Goal: Answer question/provide support

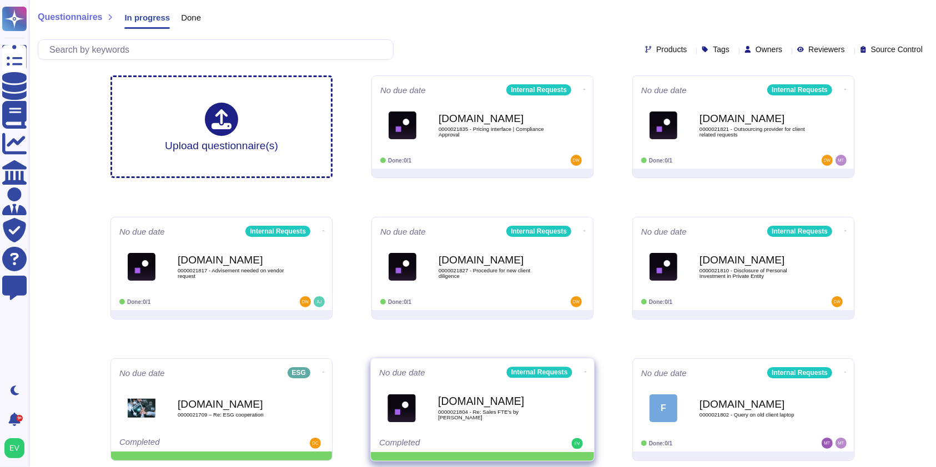
click at [590, 409] on div "No due date Internal Requests [DOMAIN_NAME] 0000021804 - Re: Sales FTE's by BU …" at bounding box center [482, 405] width 223 height 94
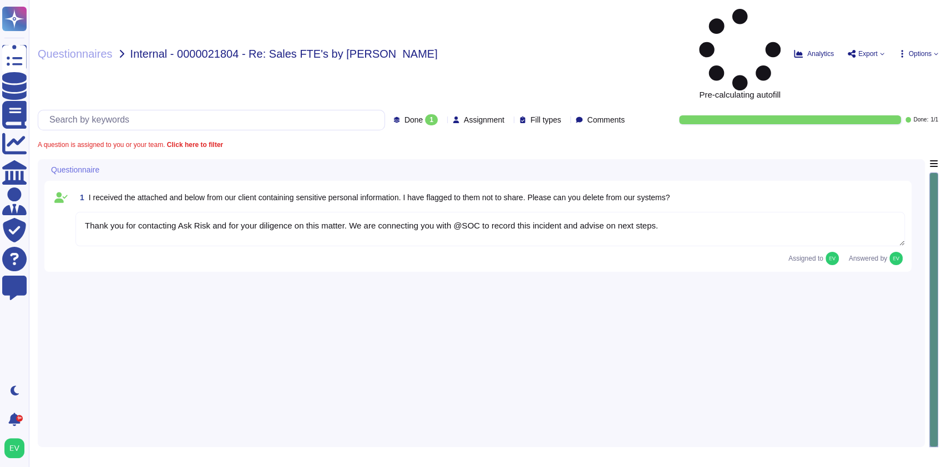
type textarea "Thank you for contacting Ask Risk and for your diligence on this matter. We are…"
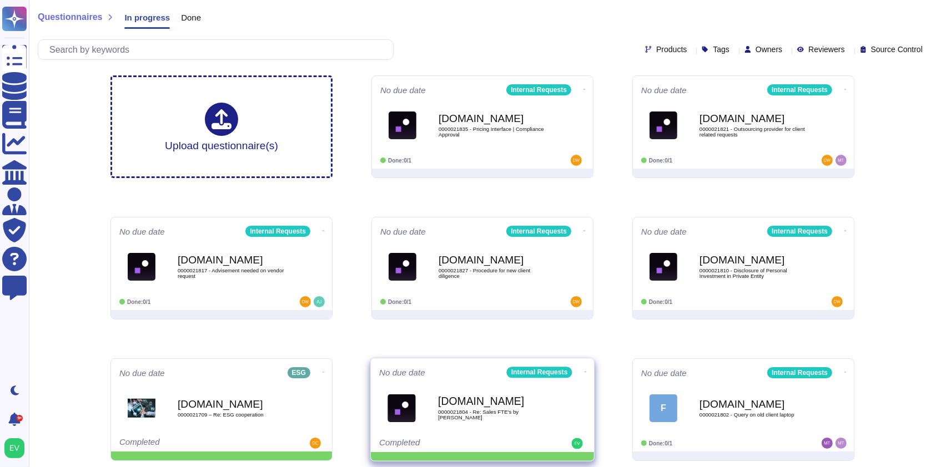
click at [583, 91] on icon at bounding box center [584, 89] width 2 height 3
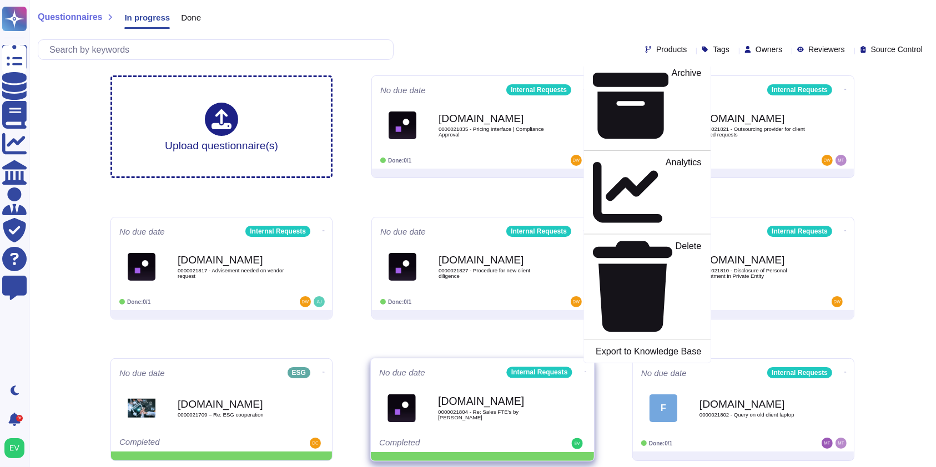
click at [645, 63] on p "Mark as Done" at bounding box center [673, 35] width 56 height 57
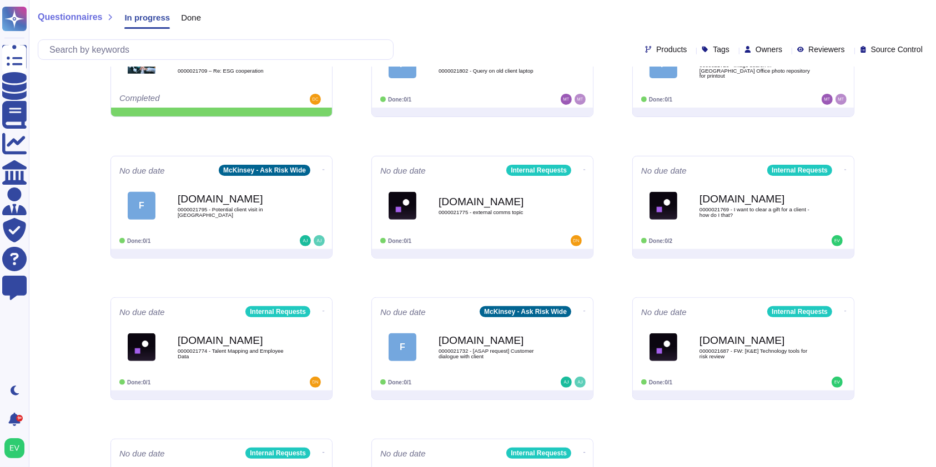
scroll to position [351, 0]
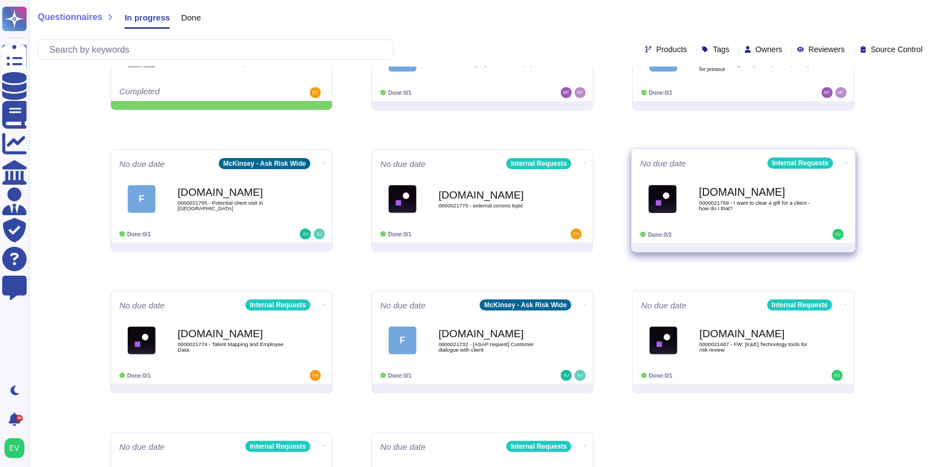
click at [774, 204] on span "0000021769 - I want to clear a gift for a client - how do I that?" at bounding box center [755, 205] width 112 height 11
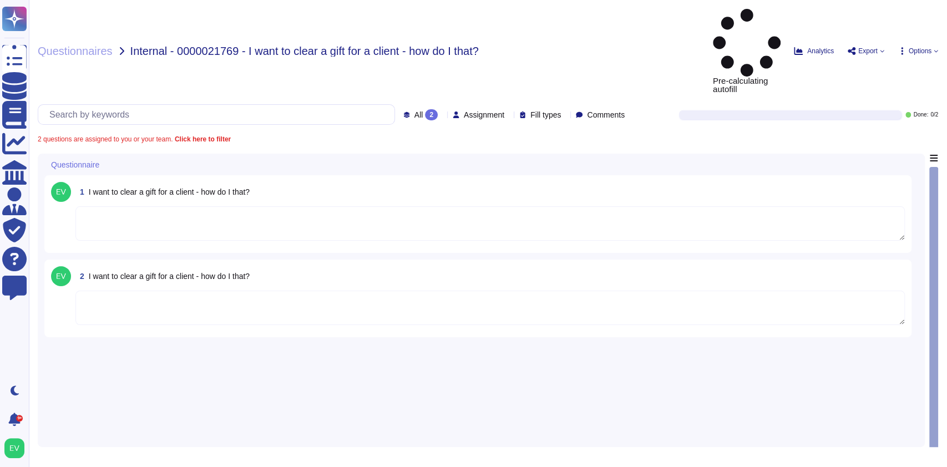
click at [903, 291] on textarea at bounding box center [490, 308] width 830 height 34
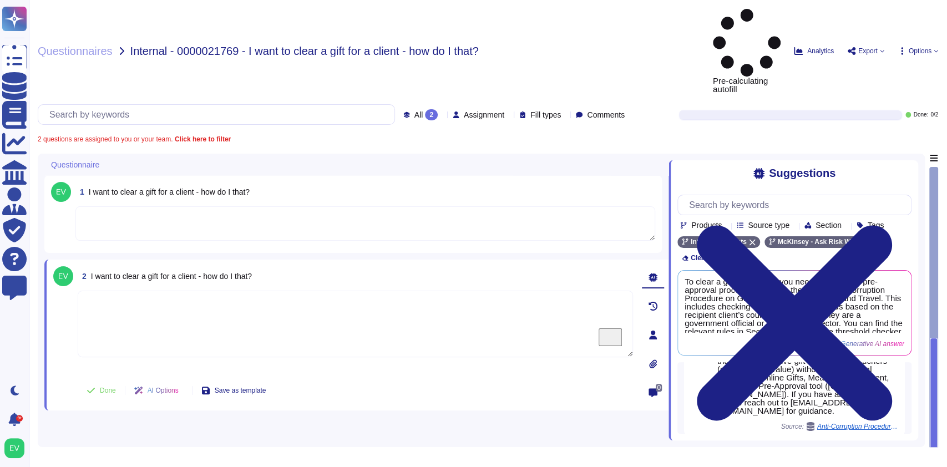
scroll to position [150, 0]
click at [791, 333] on div "Thank you for reaching out to Ask Risk. The Firm’s Anti-Corruption Procedure on…" at bounding box center [786, 353] width 139 height 208
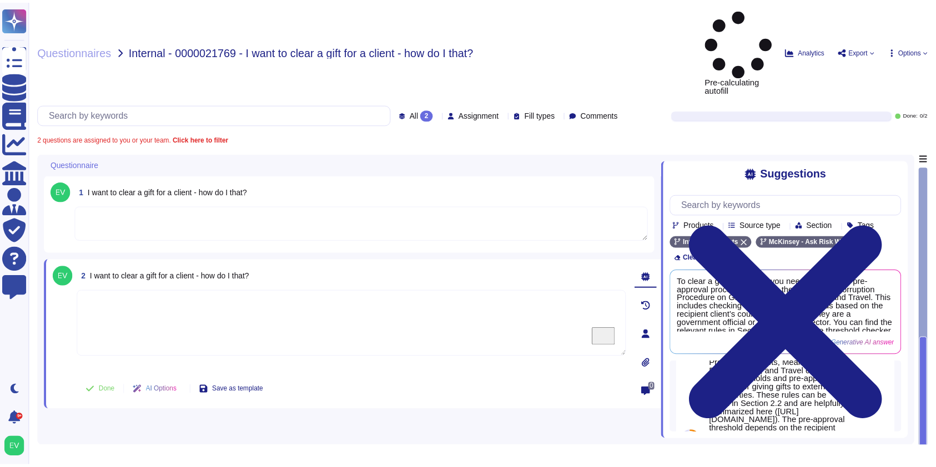
scroll to position [0, 0]
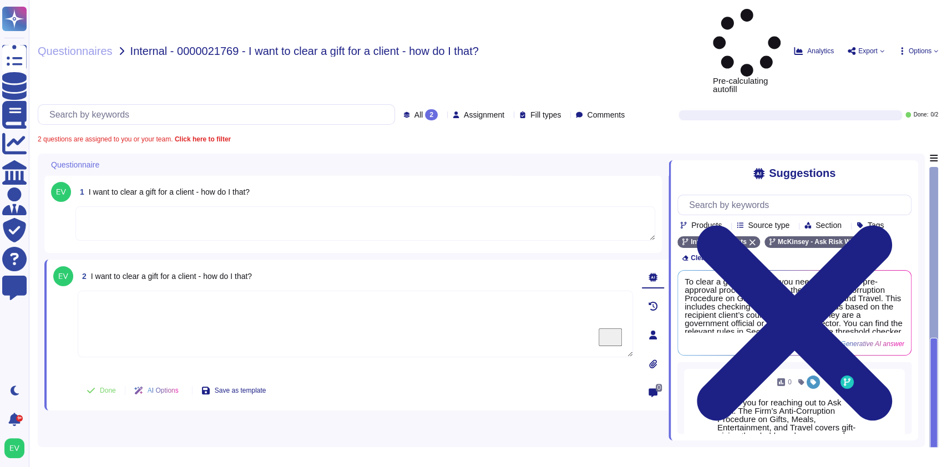
drag, startPoint x: 767, startPoint y: 433, endPoint x: 722, endPoint y: 320, distance: 121.3
copy div "0 Thank you for reaching out to Ask Risk. The Firm’s Anti-Corruption Procedure …"
click at [157, 291] on textarea "To enrich screen reader interactions, please activate Accessibility in Grammarl…" at bounding box center [355, 324] width 555 height 67
paste textarea "0 Thank you for reaching out to Ask Risk. The Firm’s Anti-Corruption Procedure …"
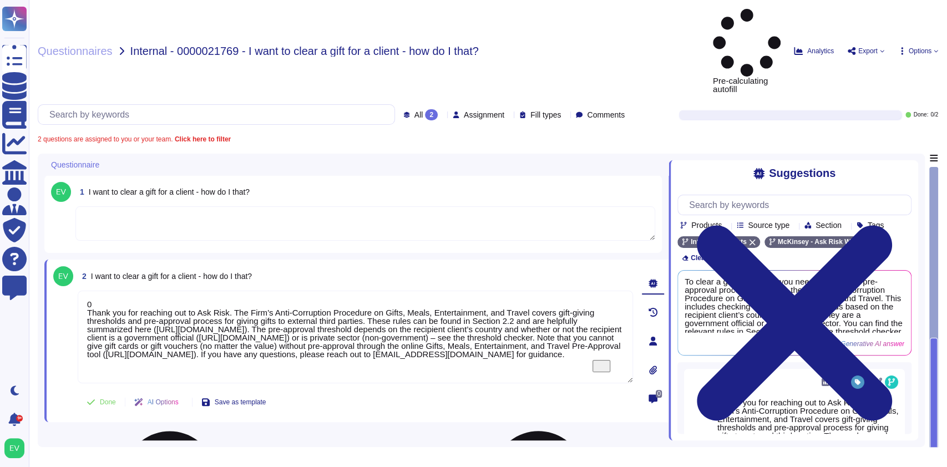
click at [88, 291] on textarea "0 Thank you for reaching out to Ask Risk. The Firm’s Anti-Corruption Procedure …" at bounding box center [355, 337] width 555 height 93
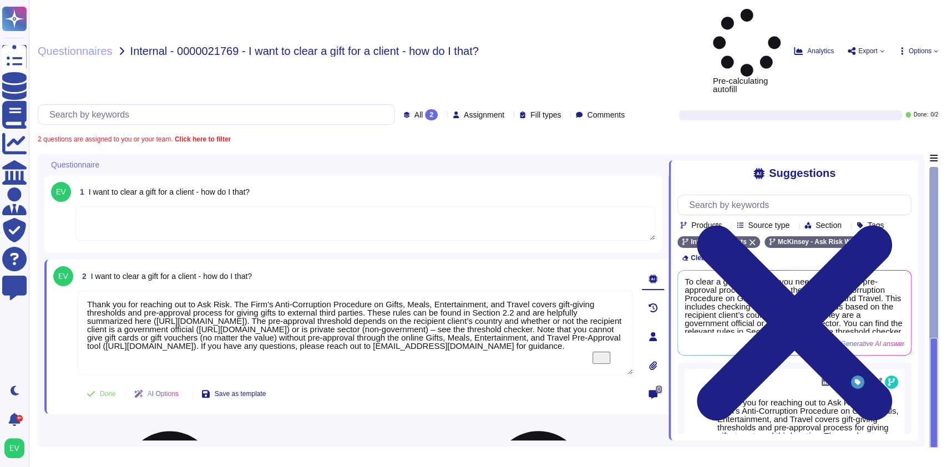
type textarea "Thank you for reaching out to Ask Risk. The Firm’s Anti-Corruption Procedure on…"
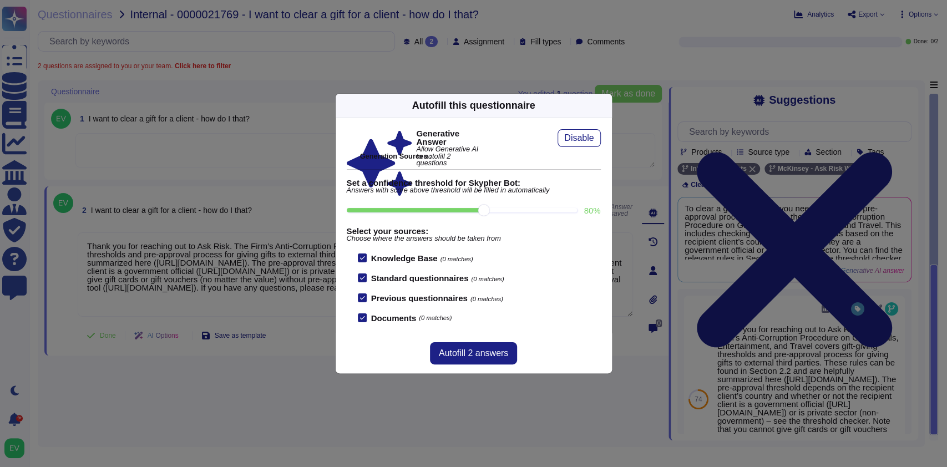
click at [598, 105] on div "Autofill this questionnaire" at bounding box center [474, 106] width 276 height 24
click at [605, 105] on icon at bounding box center [605, 105] width 0 height 0
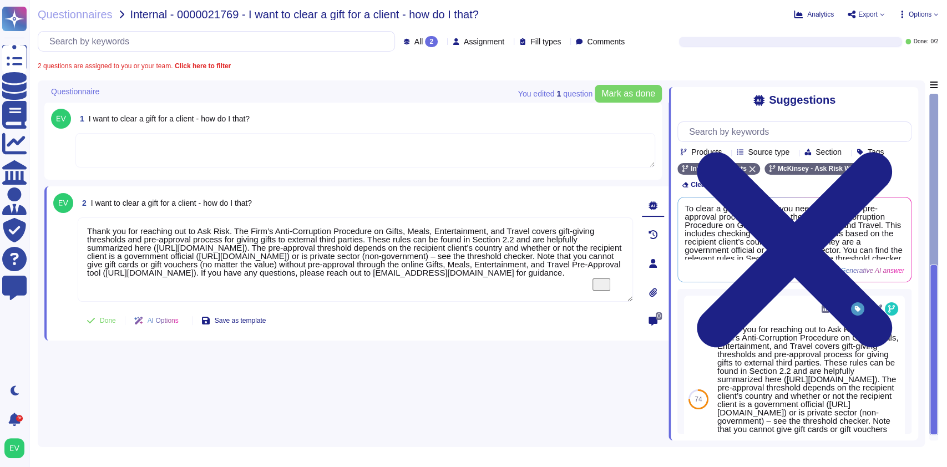
click at [129, 151] on textarea "To enrich screen reader interactions, please activate Accessibility in Grammarl…" at bounding box center [365, 150] width 580 height 34
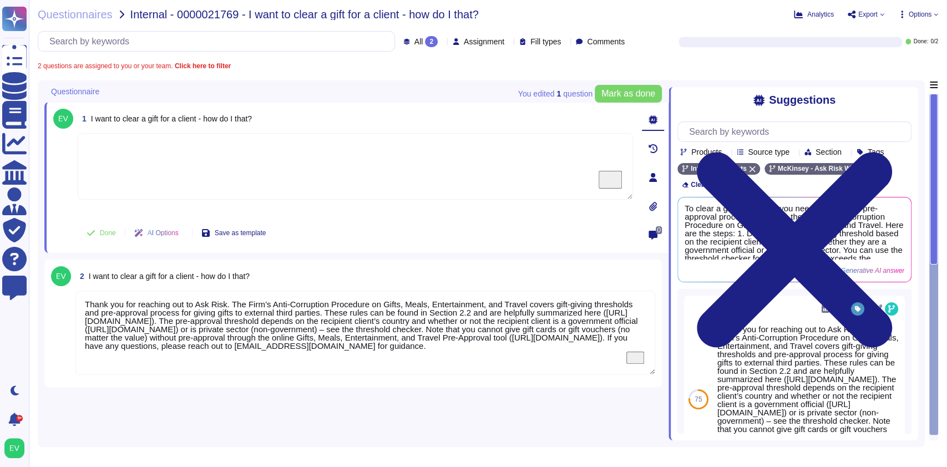
paste textarea "0 Thank you for reaching out to Ask Risk. The Firm’s Anti-Corruption Procedure …"
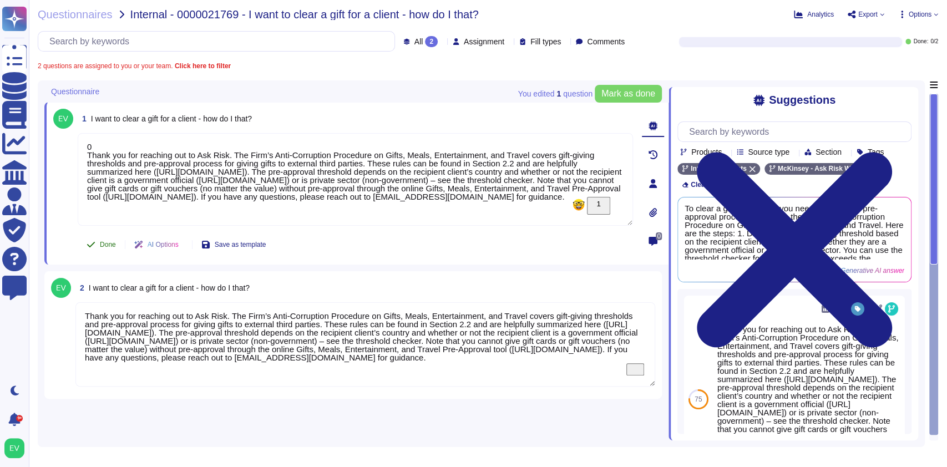
type textarea "0 Thank you for reaching out to Ask Risk. The Firm’s Anti-Corruption Procedure …"
click at [98, 245] on button "Done" at bounding box center [101, 245] width 47 height 22
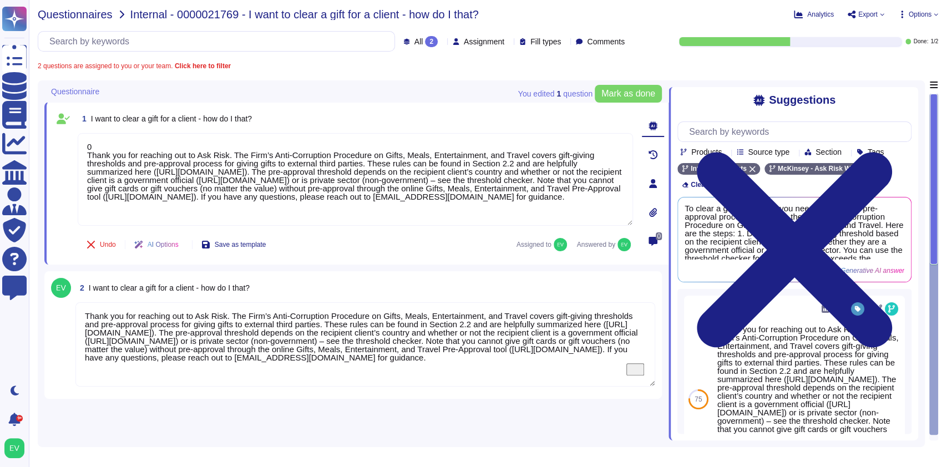
click at [58, 13] on span "Questionnaires" at bounding box center [75, 14] width 75 height 11
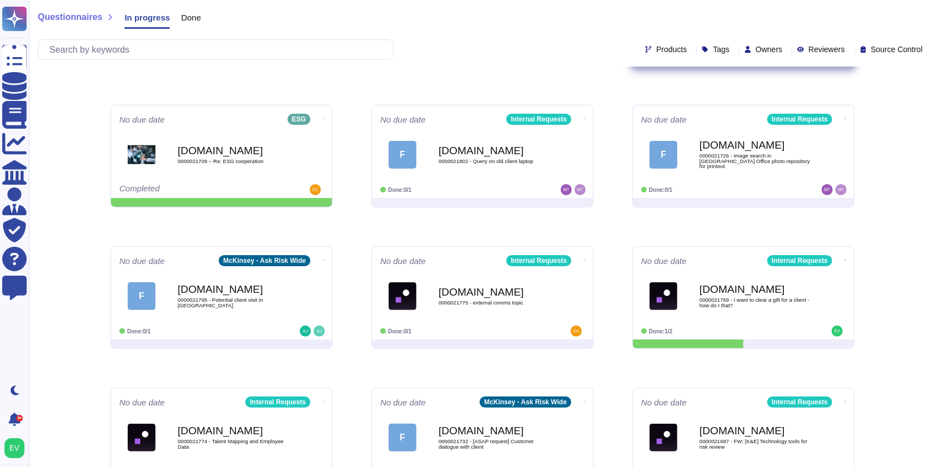
scroll to position [254, 0]
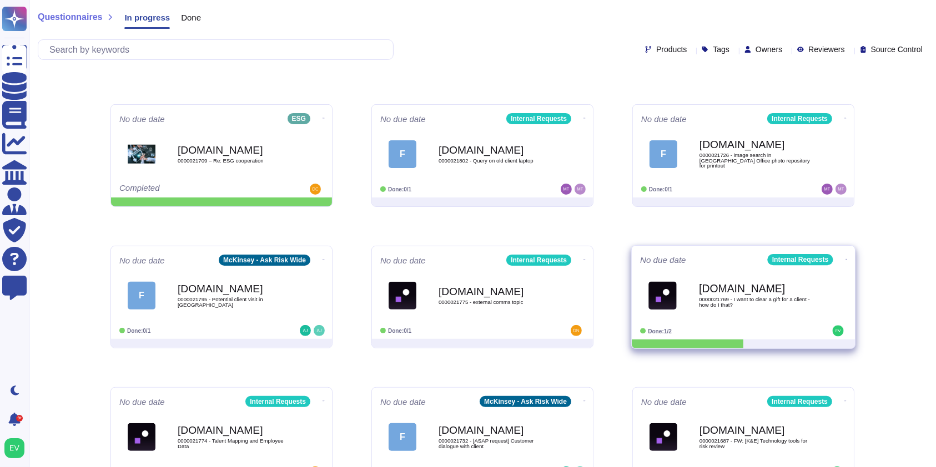
click at [770, 290] on b "[DOMAIN_NAME]" at bounding box center [755, 289] width 112 height 11
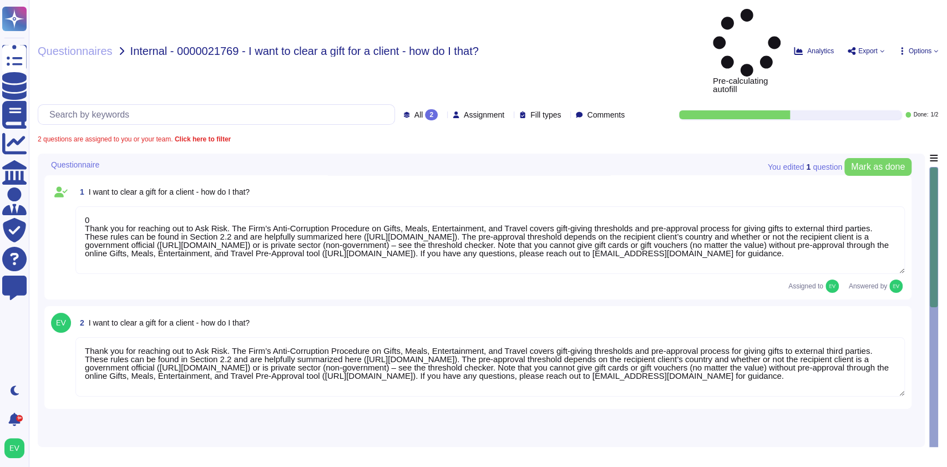
type textarea "0 Thank you for reaching out to Ask Risk. The Firm’s Anti-Corruption Procedure …"
type textarea "Thank you for reaching out to Ask Risk. The Firm’s Anti-Corruption Procedure on…"
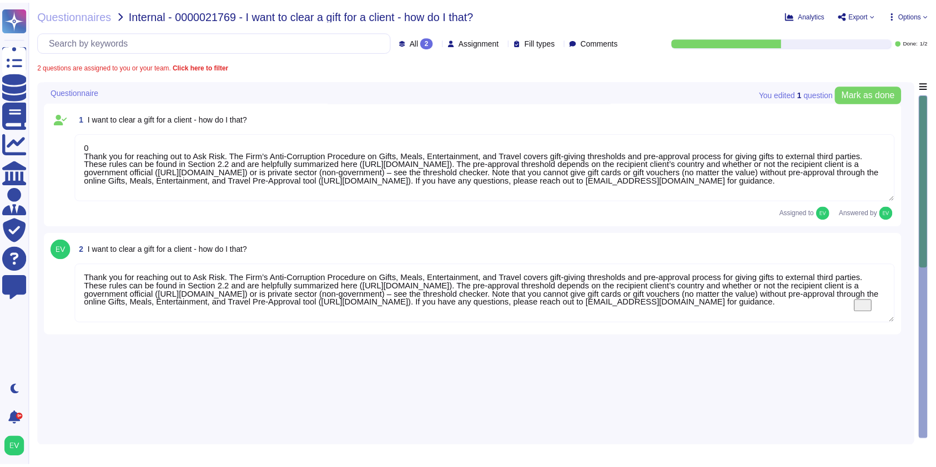
scroll to position [1, 0]
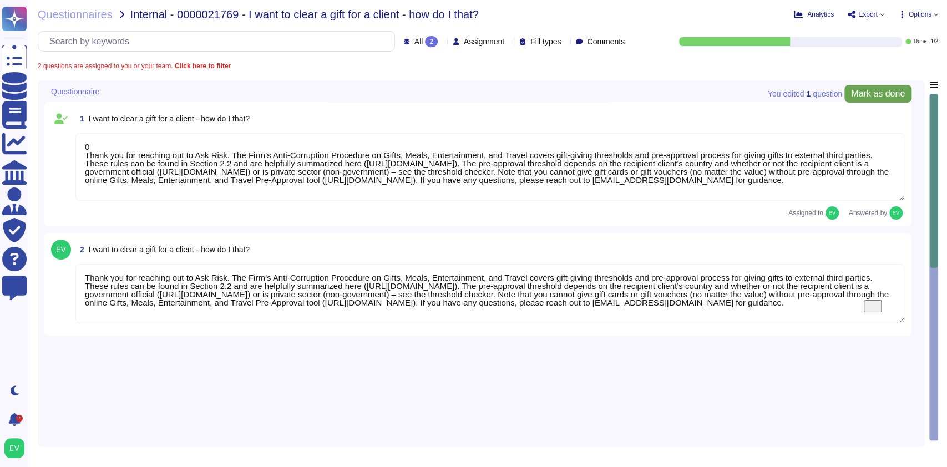
click at [873, 89] on span "Mark as done" at bounding box center [878, 93] width 54 height 9
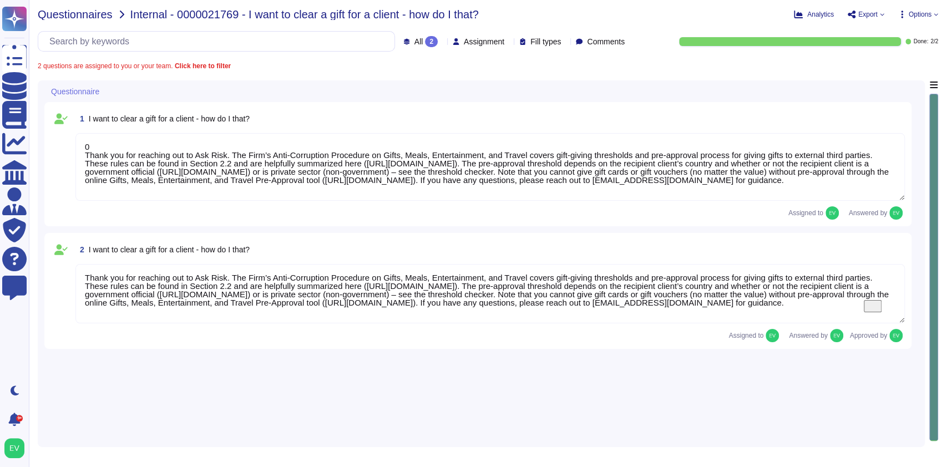
click at [62, 19] on span "Questionnaires" at bounding box center [75, 14] width 75 height 11
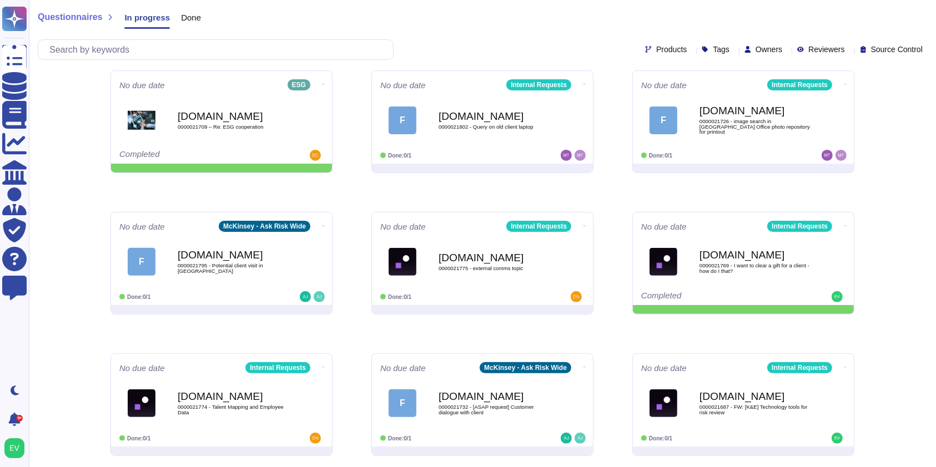
scroll to position [289, 0]
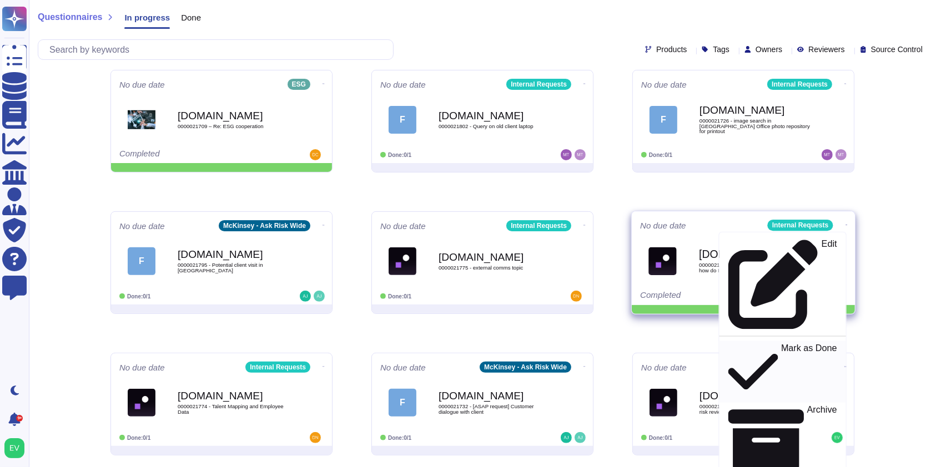
click at [781, 344] on p "Mark as Done" at bounding box center [809, 372] width 56 height 57
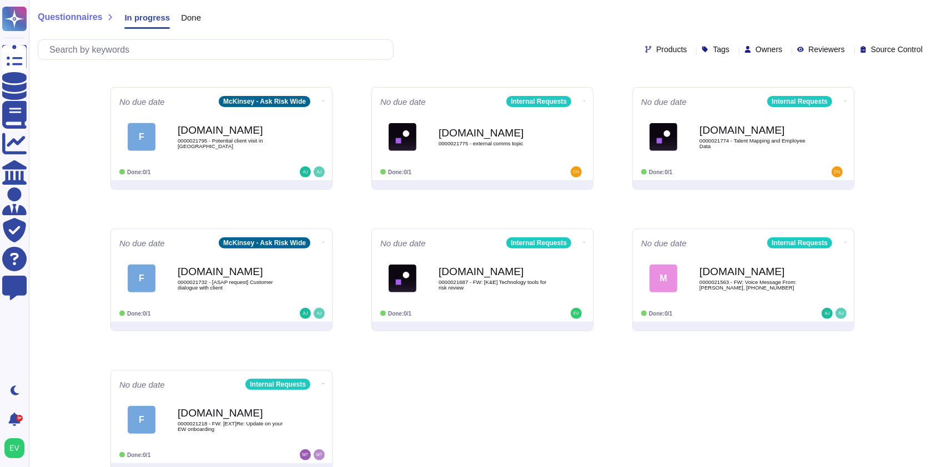
scroll to position [413, 0]
click at [493, 280] on span "0000021687 - FW: [K&E] Technology tools for risk review" at bounding box center [494, 285] width 112 height 11
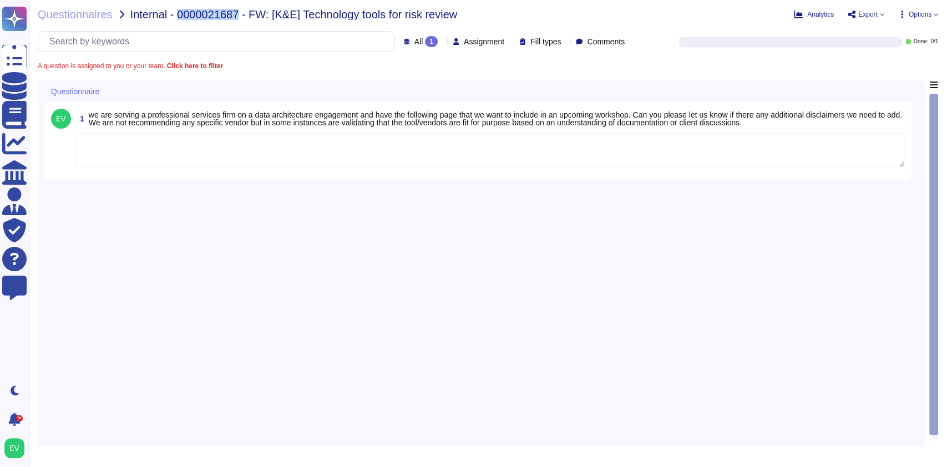
drag, startPoint x: 235, startPoint y: 14, endPoint x: 177, endPoint y: 19, distance: 58.5
click at [177, 19] on span "Internal - 0000021687 - FW: [K&E] Technology tools for risk review" at bounding box center [293, 14] width 327 height 11
copy span "0000021687"
click at [135, 158] on textarea at bounding box center [490, 150] width 830 height 34
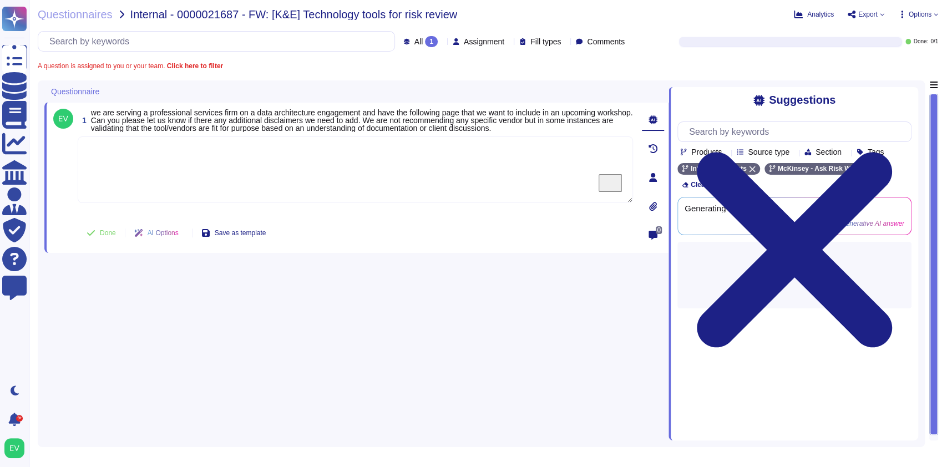
paste textarea "For your review, we are sharing with you the Firm’s Disclaimers guidance page a…"
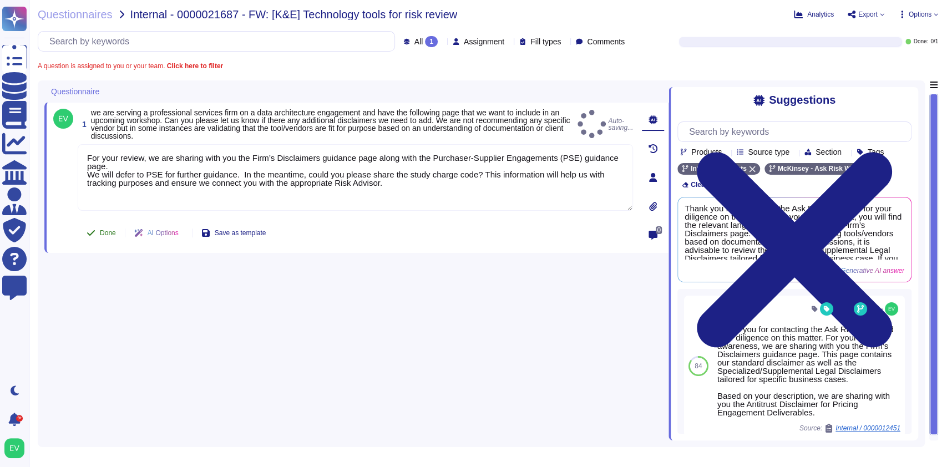
type textarea "For your review, we are sharing with you the Firm’s Disclaimers guidance page a…"
click at [107, 237] on button "Done" at bounding box center [101, 233] width 47 height 22
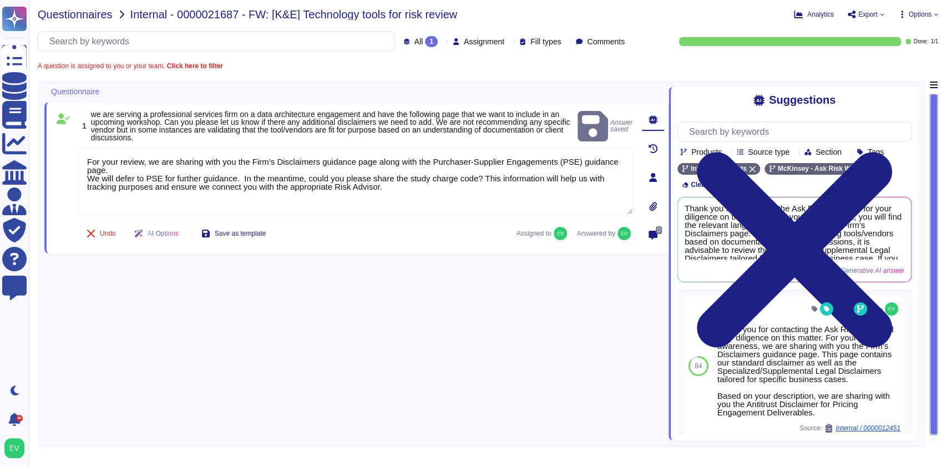
click at [88, 16] on span "Questionnaires" at bounding box center [75, 14] width 75 height 11
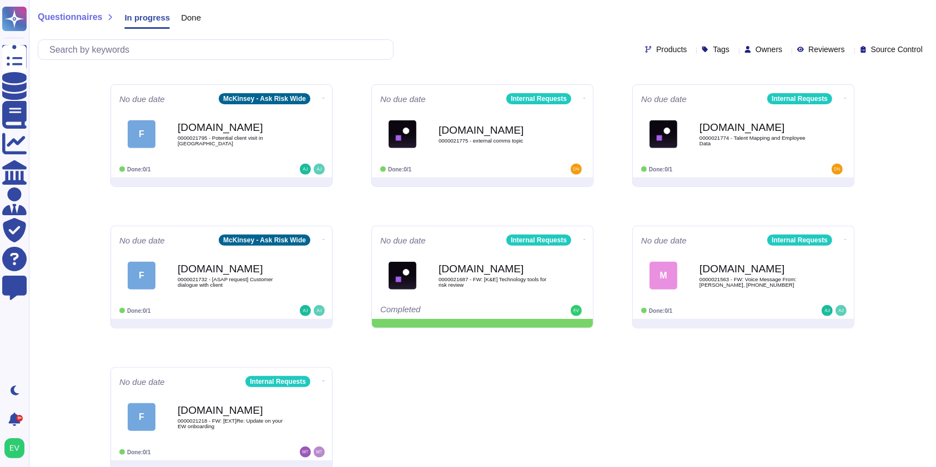
scroll to position [426, 0]
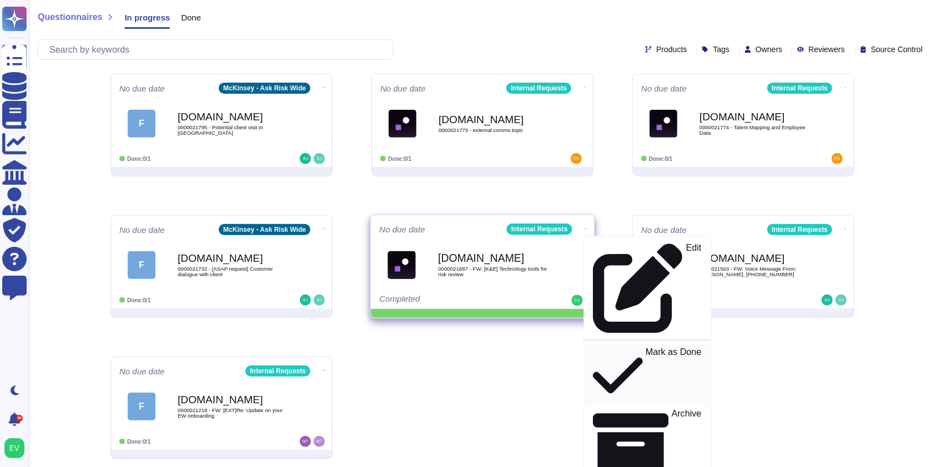
click at [645, 348] on p "Mark as Done" at bounding box center [673, 376] width 56 height 57
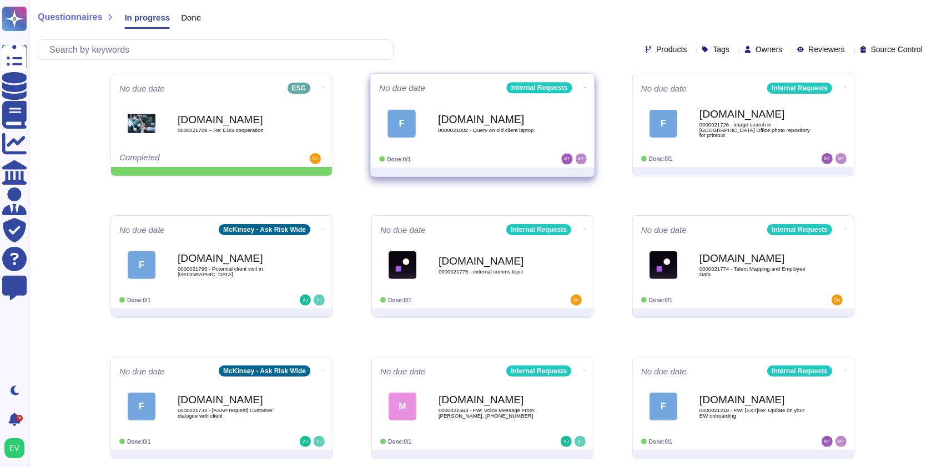
scroll to position [0, 0]
